Goal: Transaction & Acquisition: Subscribe to service/newsletter

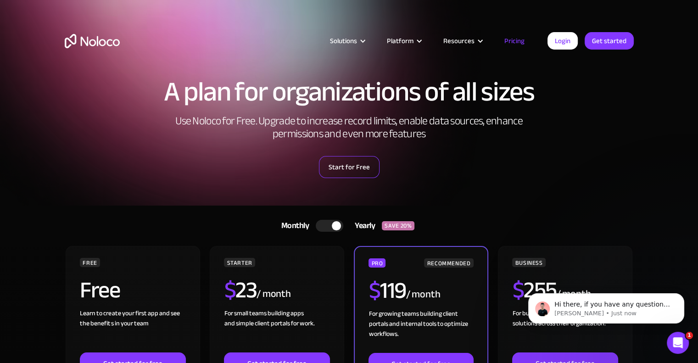
click at [336, 170] on link "Start for Free" at bounding box center [349, 167] width 61 height 22
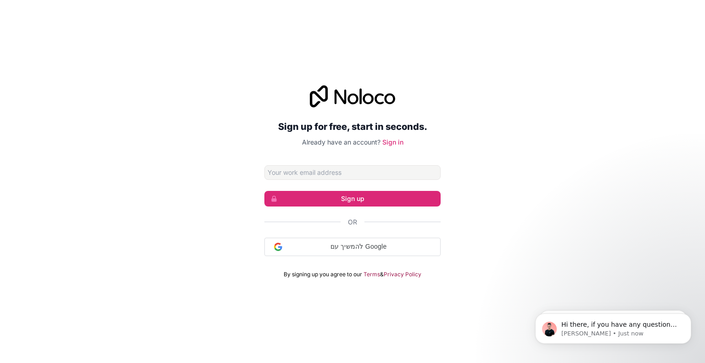
drag, startPoint x: 0, startPoint y: 0, endPoint x: 336, endPoint y: 169, distance: 376.5
click at [336, 169] on input "Email address" at bounding box center [352, 172] width 176 height 15
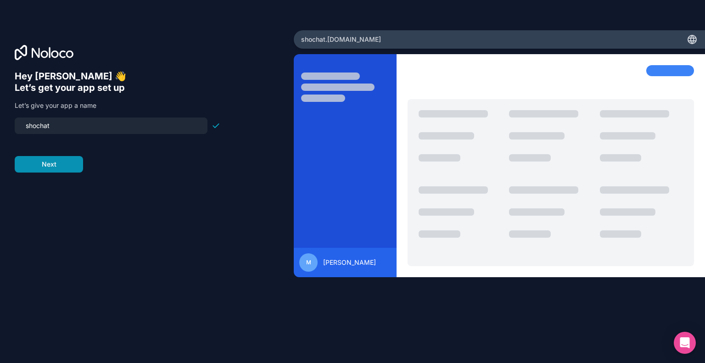
click at [39, 166] on button "Next" at bounding box center [49, 164] width 68 height 17
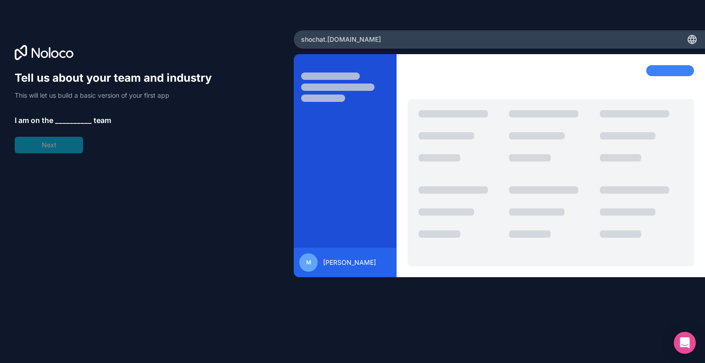
click at [60, 121] on span "__________" at bounding box center [73, 120] width 37 height 11
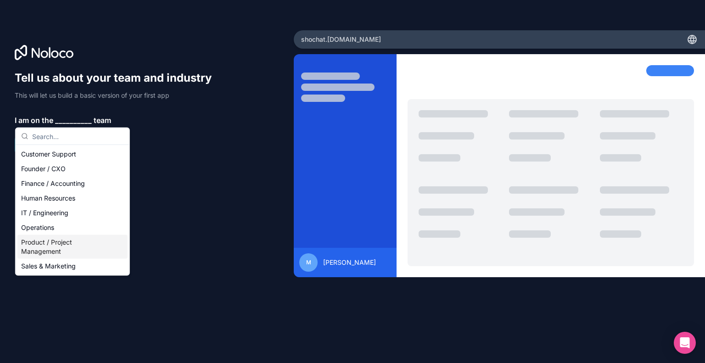
click at [77, 249] on div "Product / Project Management" at bounding box center [72, 247] width 110 height 24
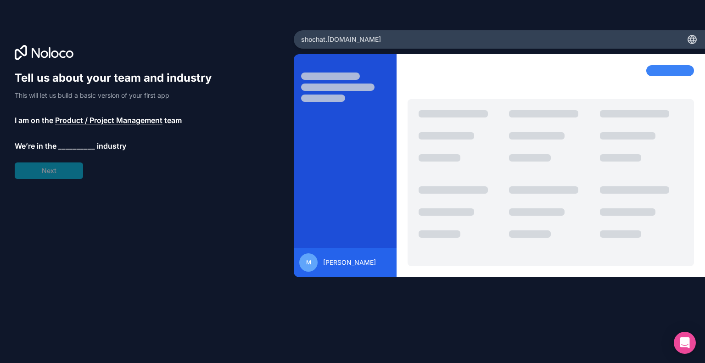
click at [67, 169] on div "Tell us about your team and industry This will let us build a basic version of …" at bounding box center [118, 125] width 206 height 108
click at [66, 146] on span "__________" at bounding box center [76, 145] width 37 height 11
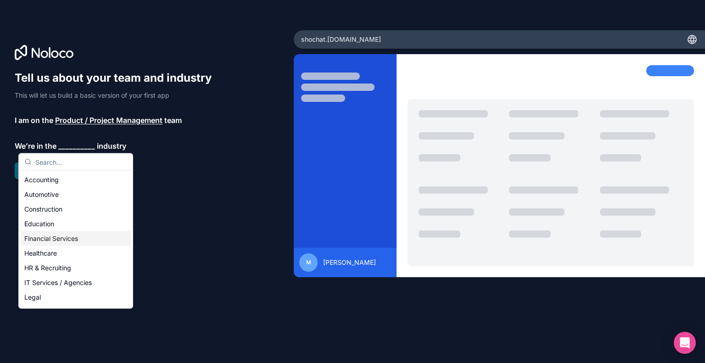
click at [84, 242] on div "Financial Services" at bounding box center [76, 238] width 110 height 15
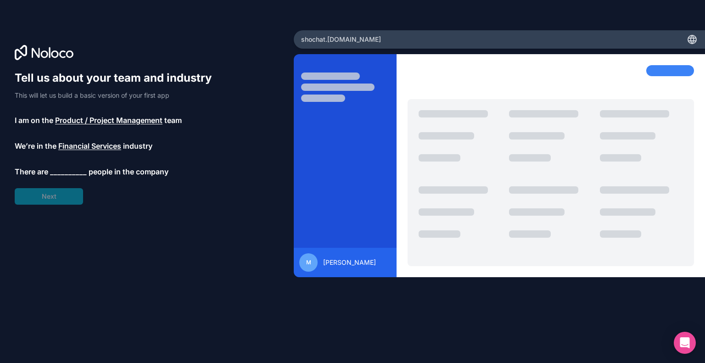
click at [88, 149] on span "Financial Services" at bounding box center [89, 145] width 63 height 11
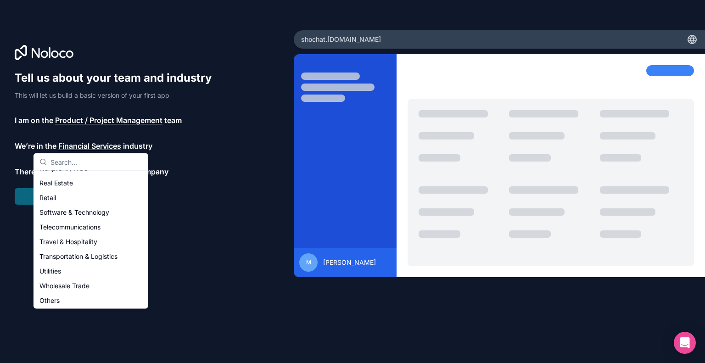
scroll to position [189, 0]
click at [73, 298] on div "Others" at bounding box center [91, 299] width 110 height 15
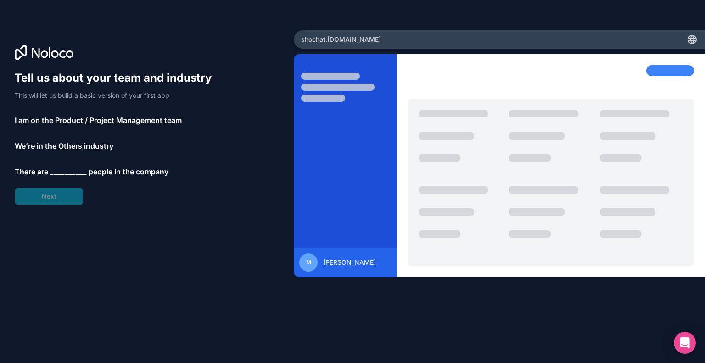
click at [54, 172] on span "__________" at bounding box center [68, 171] width 37 height 11
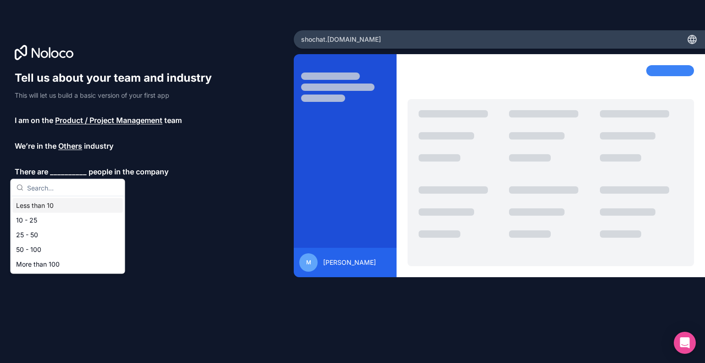
click at [61, 210] on div "Less than 10" at bounding box center [67, 205] width 110 height 15
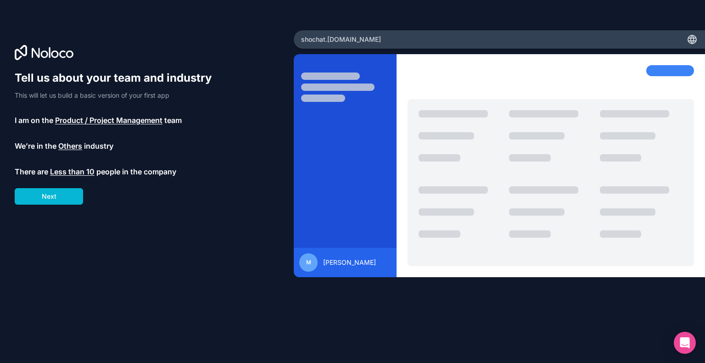
click at [67, 187] on div "Tell us about your team and industry This will let us build a basic version of …" at bounding box center [118, 138] width 206 height 134
click at [65, 196] on button "Next" at bounding box center [49, 196] width 68 height 17
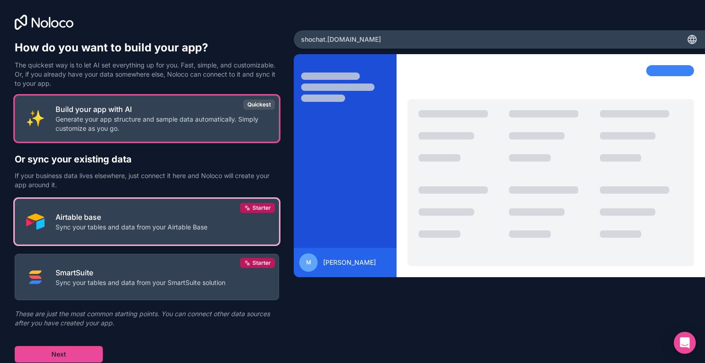
click at [123, 218] on p "Airtable base" at bounding box center [132, 217] width 152 height 11
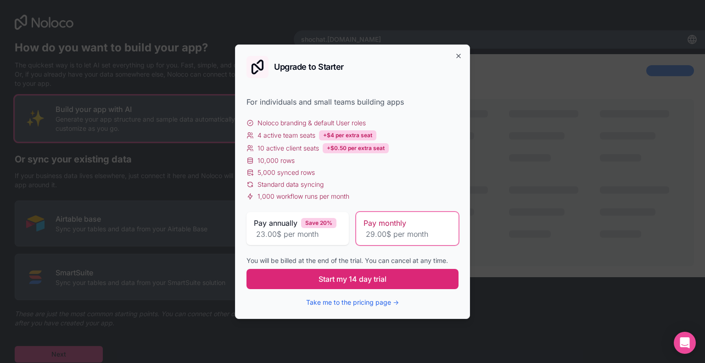
click at [389, 282] on button "Start my 14 day trial" at bounding box center [353, 279] width 212 height 20
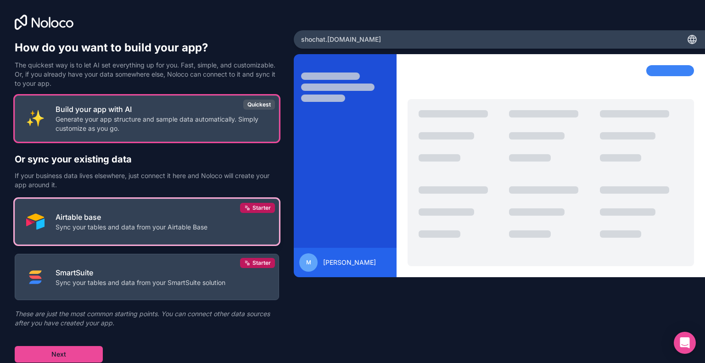
click at [137, 227] on p "Sync your tables and data from your Airtable Base" at bounding box center [132, 227] width 152 height 9
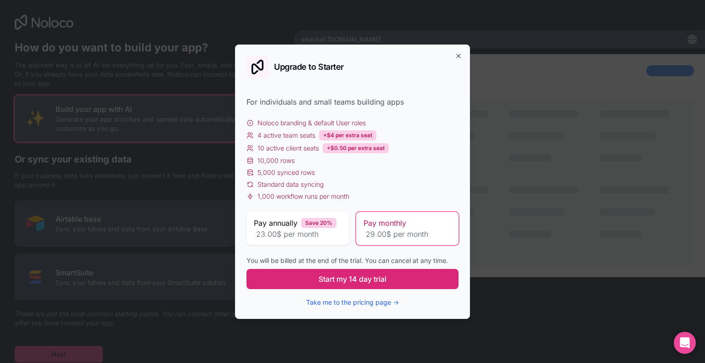
click at [350, 275] on span "Start my 14 day trial" at bounding box center [353, 279] width 68 height 11
